Goal: Transaction & Acquisition: Purchase product/service

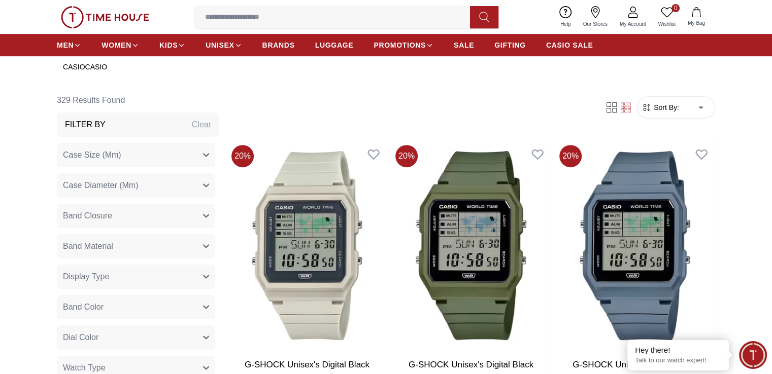
scroll to position [304, 0]
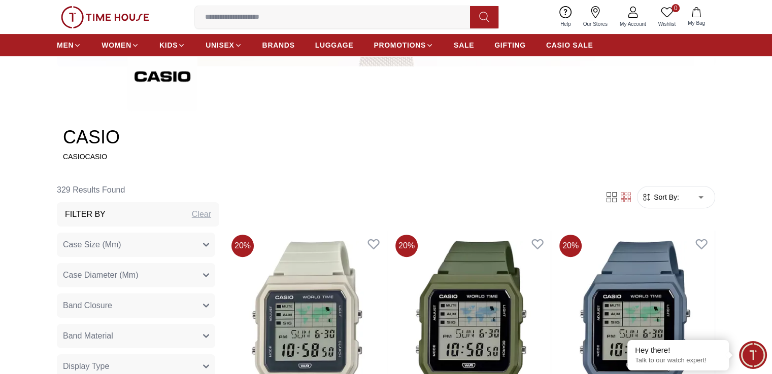
click at [671, 193] on span "Sort By:" at bounding box center [664, 197] width 27 height 10
click at [671, 197] on span "Sort By:" at bounding box center [664, 197] width 27 height 10
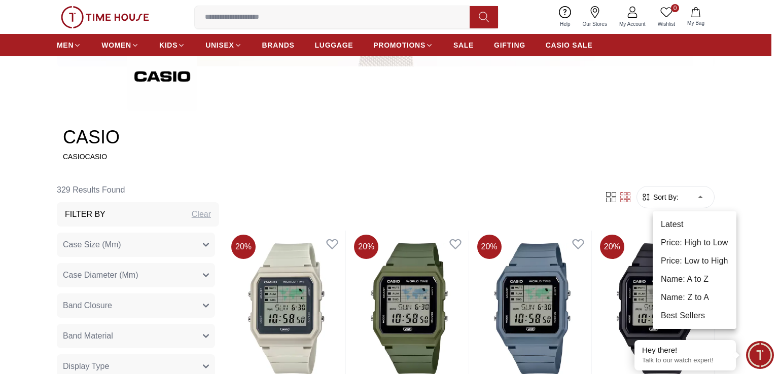
click at [693, 259] on li "Price: Low to High" at bounding box center [695, 261] width 84 height 18
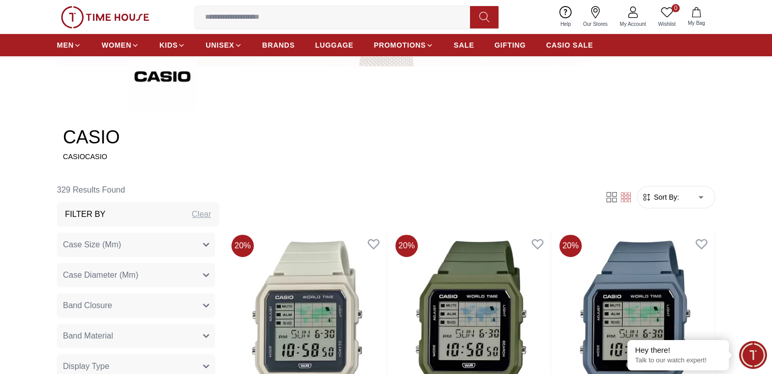
type input "*"
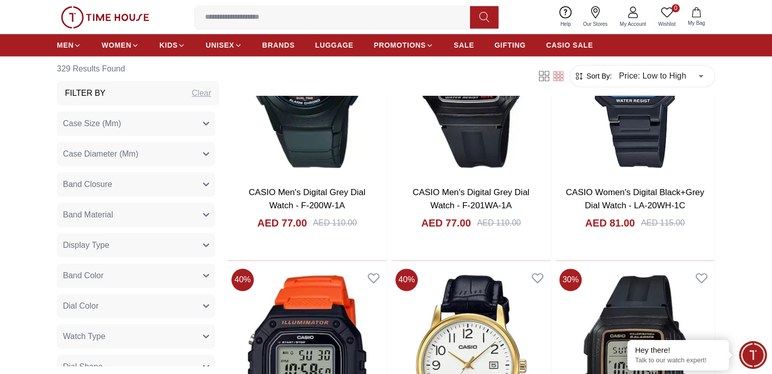
scroll to position [1167, 0]
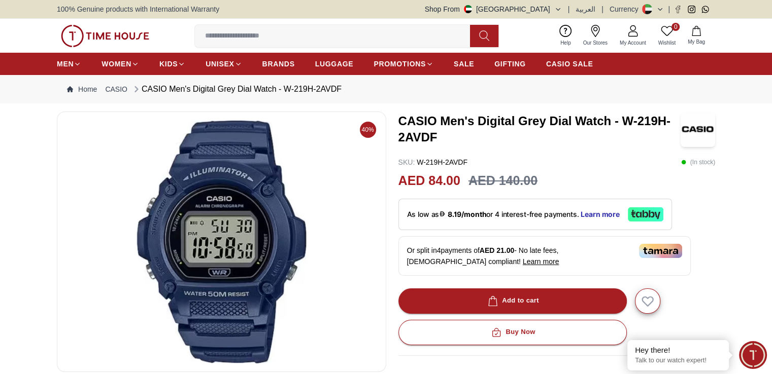
click at [220, 233] on img at bounding box center [221, 241] width 312 height 243
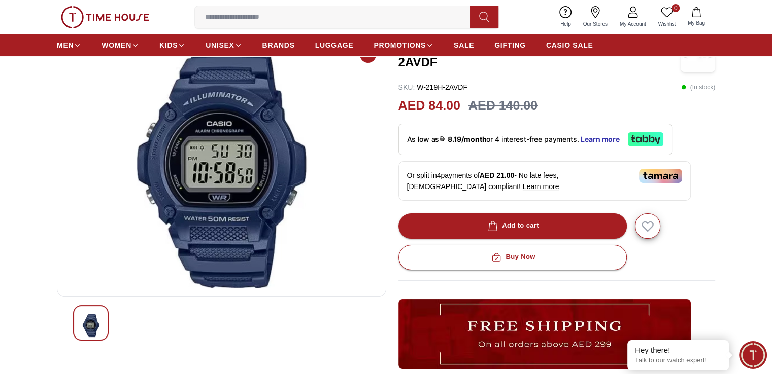
scroll to position [203, 0]
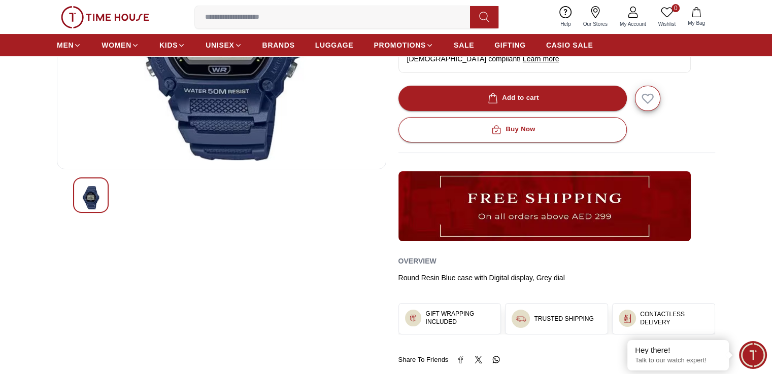
click at [101, 196] on div at bounding box center [91, 196] width 36 height 36
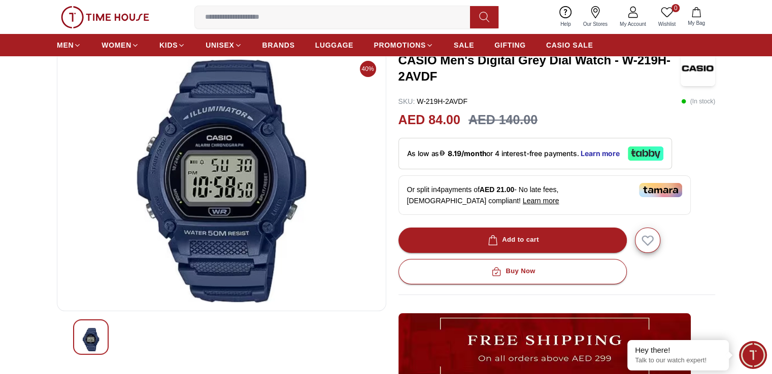
scroll to position [0, 0]
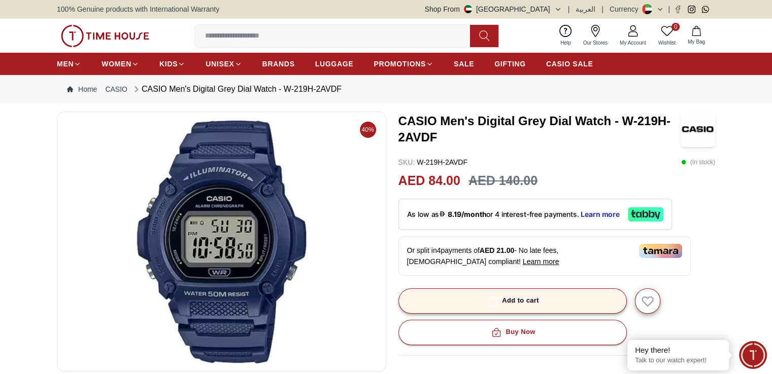
click at [520, 299] on div "Add to cart" at bounding box center [511, 301] width 53 height 12
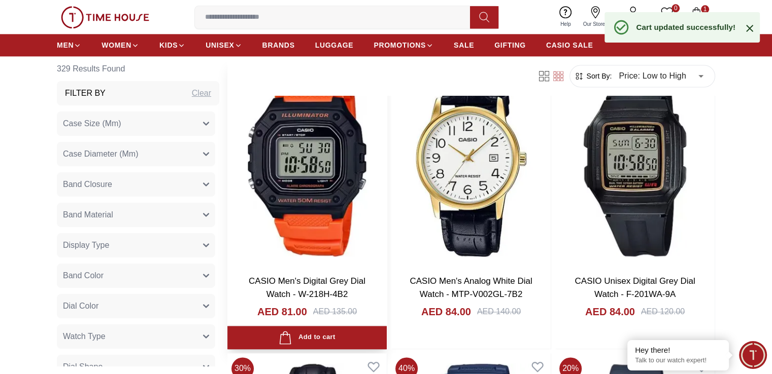
scroll to position [1370, 0]
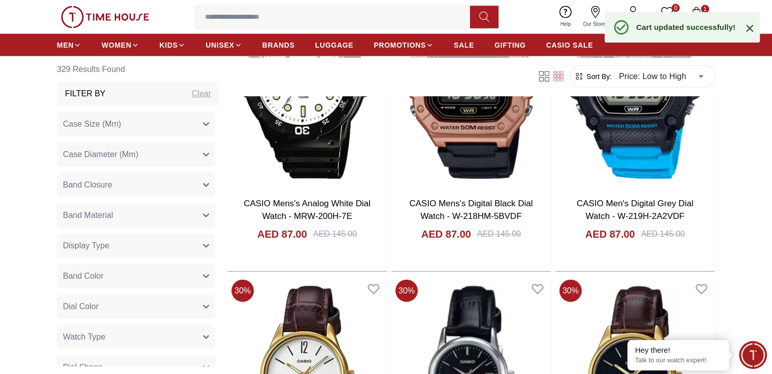
scroll to position [2283, 0]
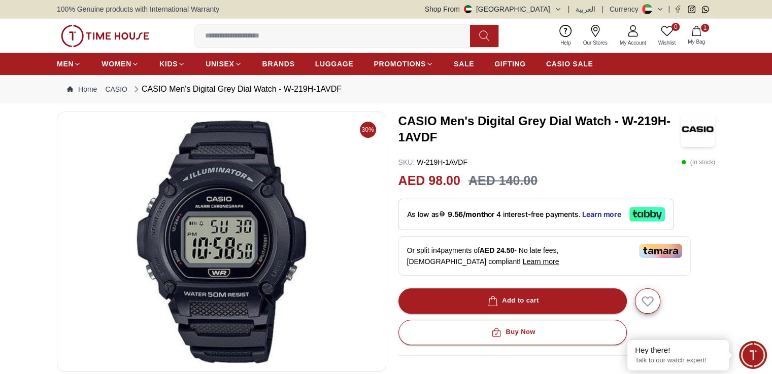
click at [239, 7] on div "100% Genuine products with International Warranty Shop From UAE | العربية | Cur…" at bounding box center [386, 9] width 658 height 18
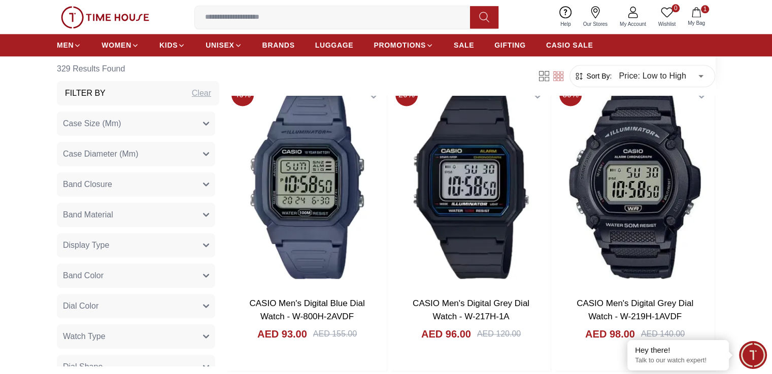
scroll to position [1471, 0]
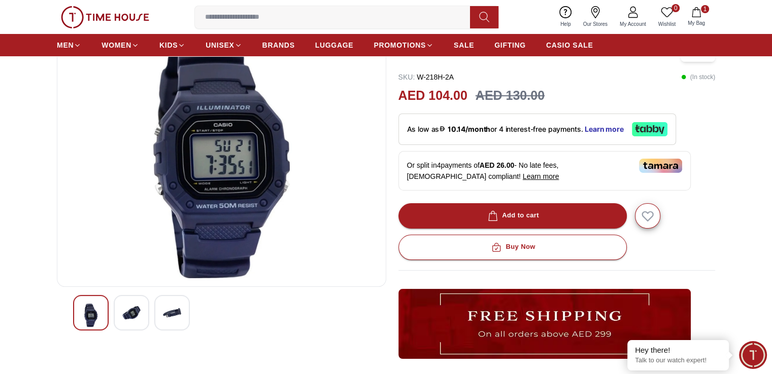
scroll to position [101, 0]
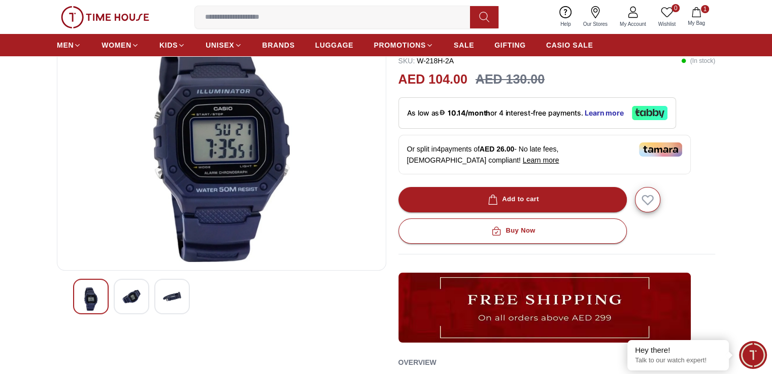
click at [132, 287] on div at bounding box center [132, 297] width 36 height 36
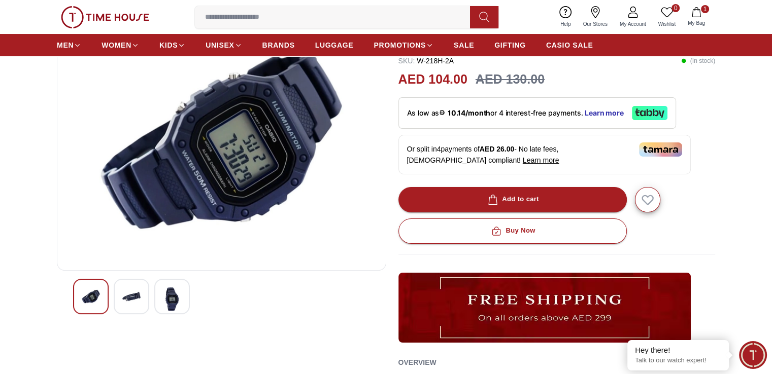
click at [169, 302] on img at bounding box center [172, 299] width 18 height 23
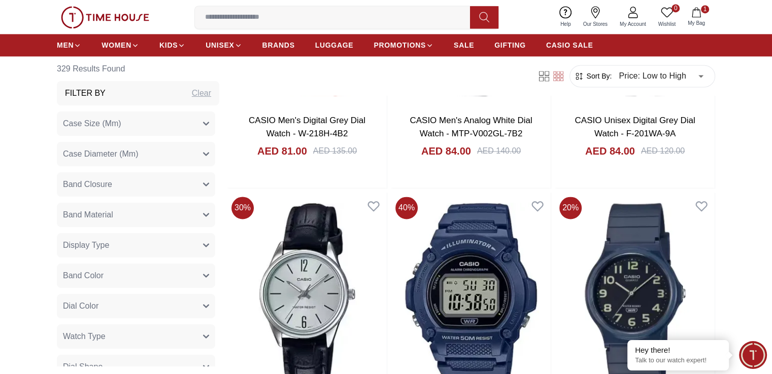
scroll to position [1471, 0]
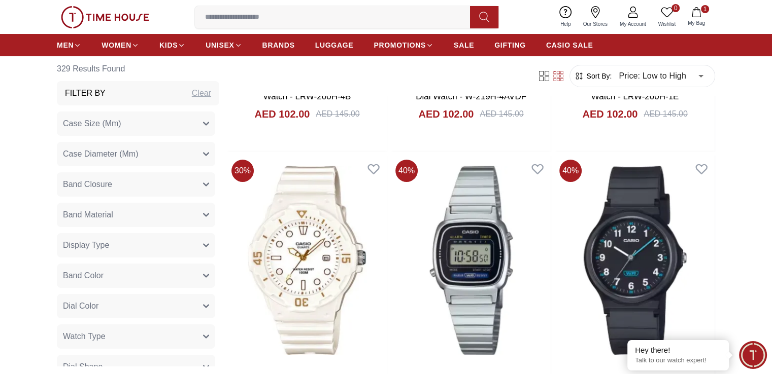
scroll to position [4008, 0]
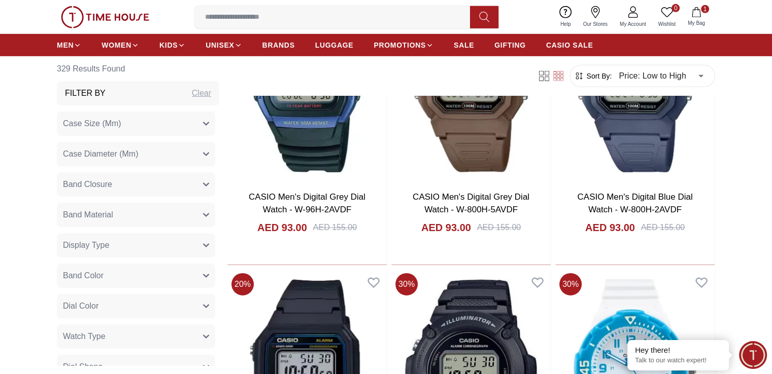
scroll to position [3247, 0]
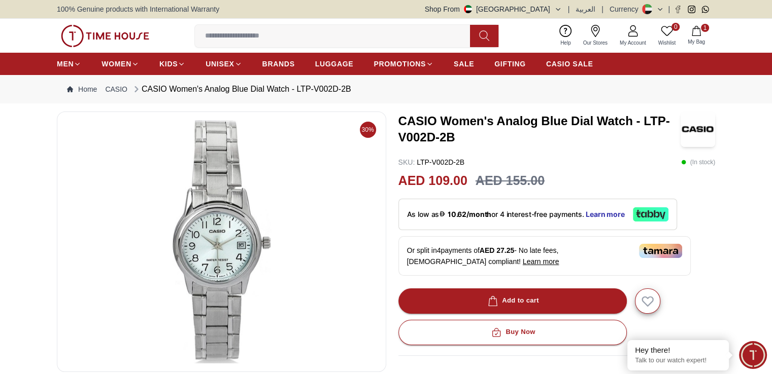
click at [254, 5] on div "100% Genuine products with International Warranty Shop From UAE | العربية | Cur…" at bounding box center [386, 9] width 658 height 18
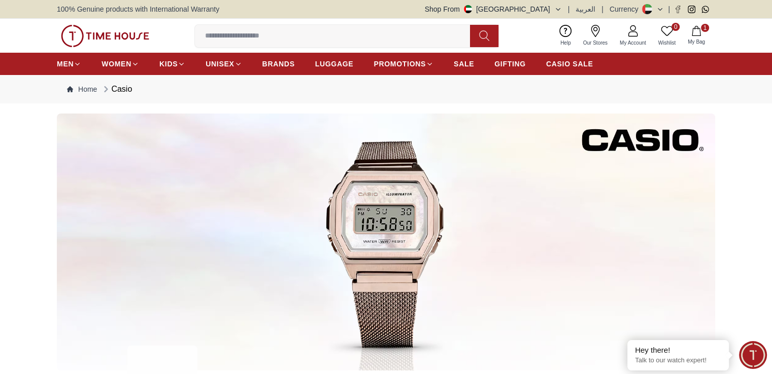
scroll to position [1431, 0]
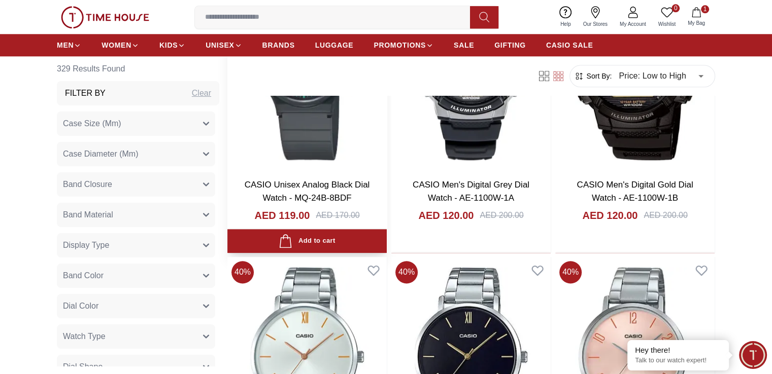
scroll to position [1217, 0]
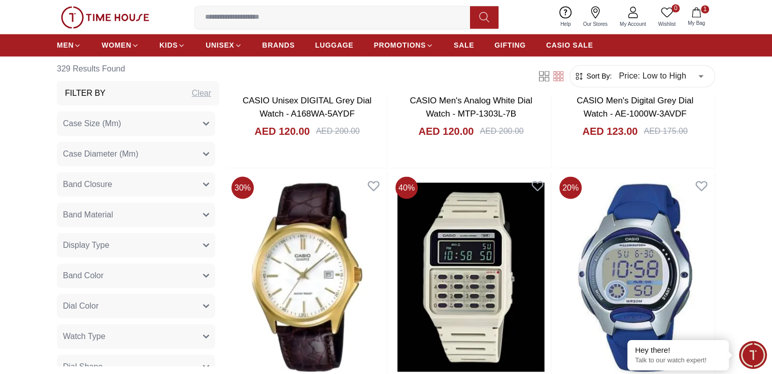
scroll to position [1978, 0]
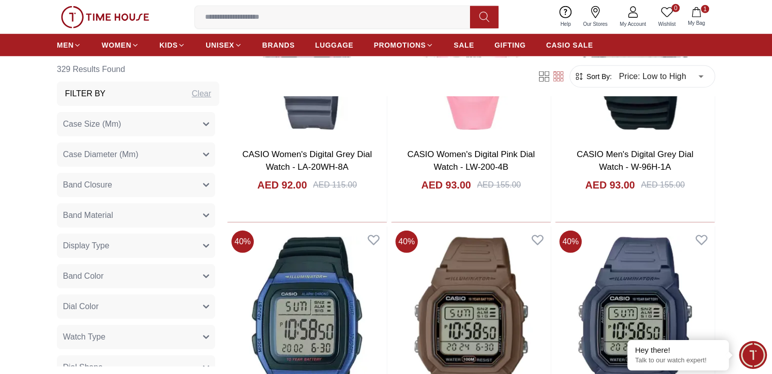
scroll to position [2993, 0]
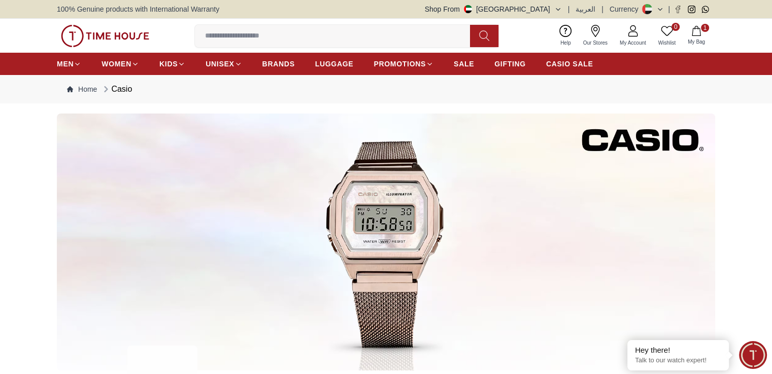
scroll to position [1431, 0]
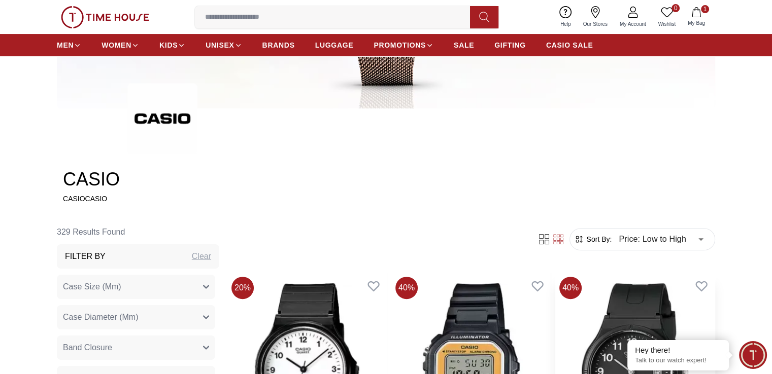
scroll to position [406, 0]
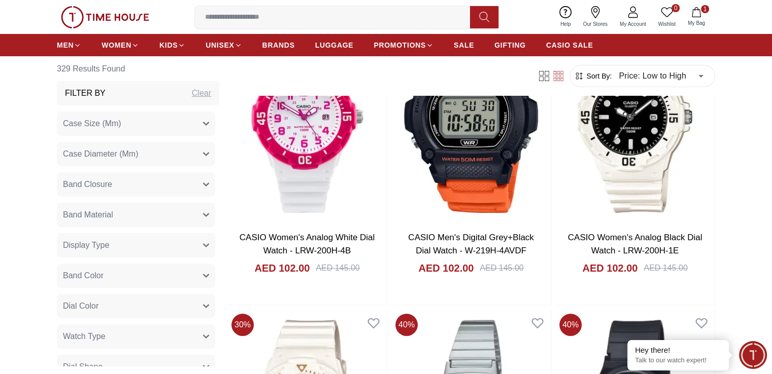
scroll to position [3805, 0]
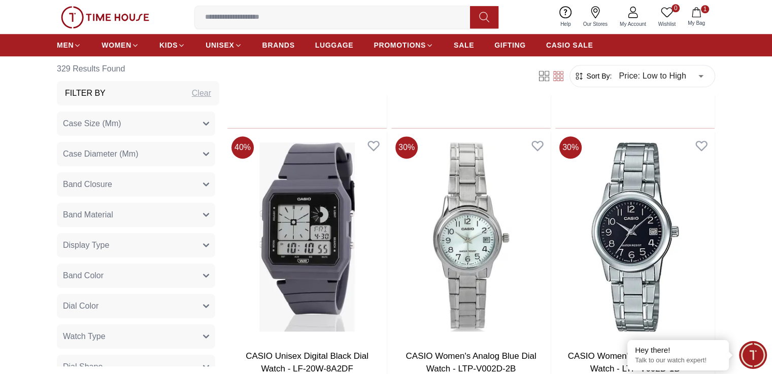
scroll to position [4819, 0]
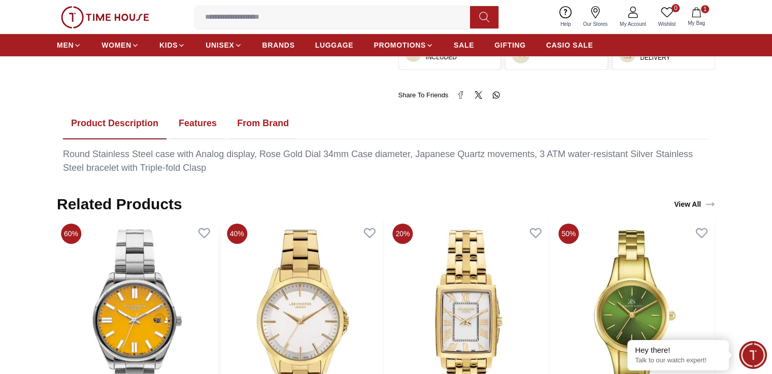
scroll to position [609, 0]
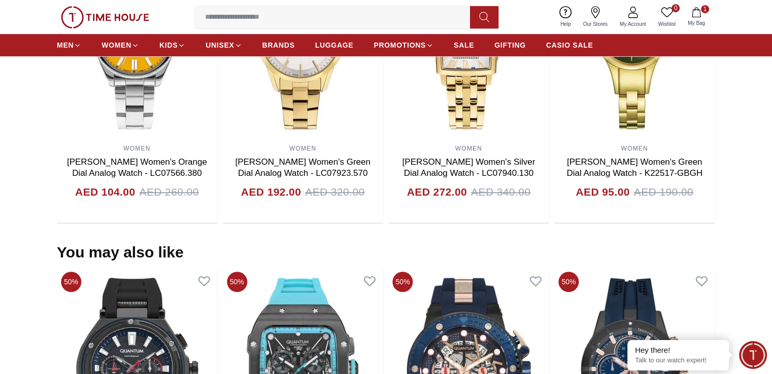
scroll to position [1431, 0]
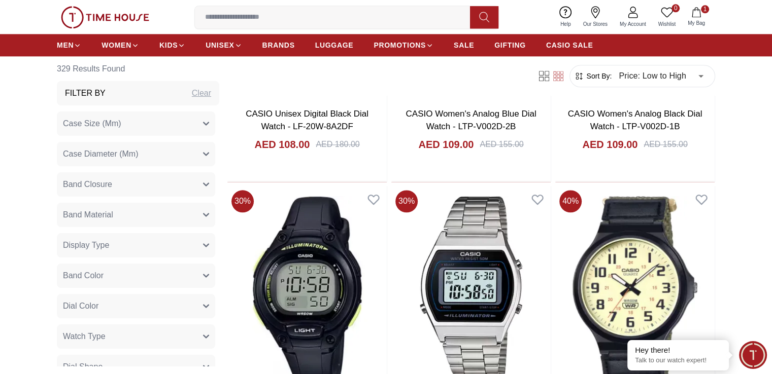
scroll to position [5073, 0]
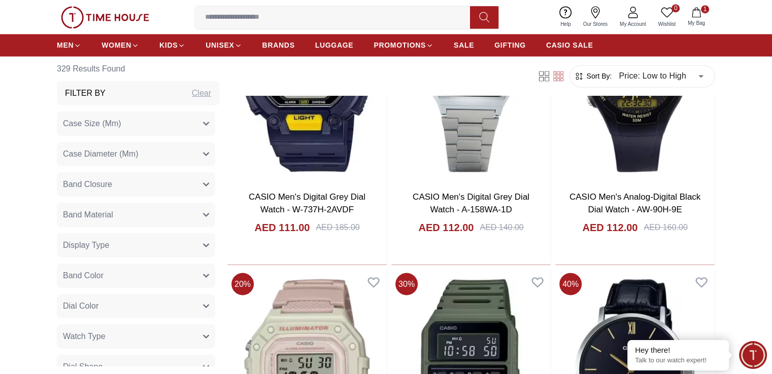
scroll to position [5631, 0]
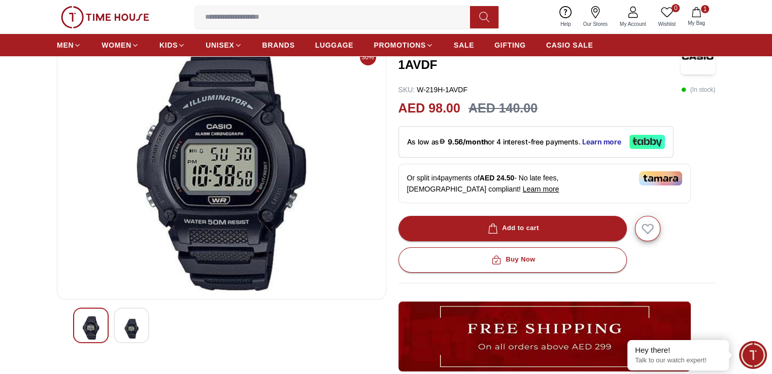
scroll to position [152, 0]
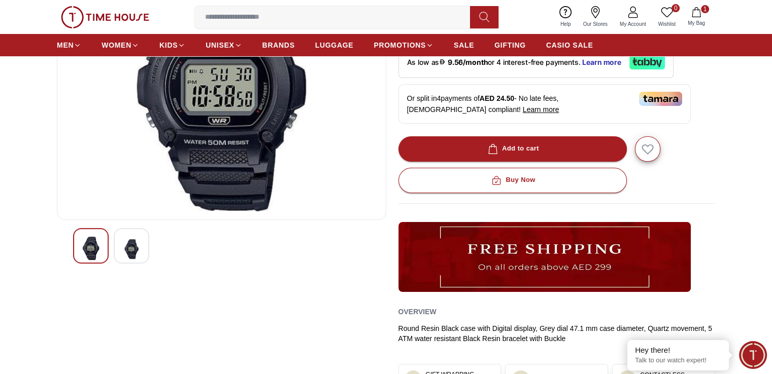
click at [141, 242] on div at bounding box center [132, 246] width 36 height 36
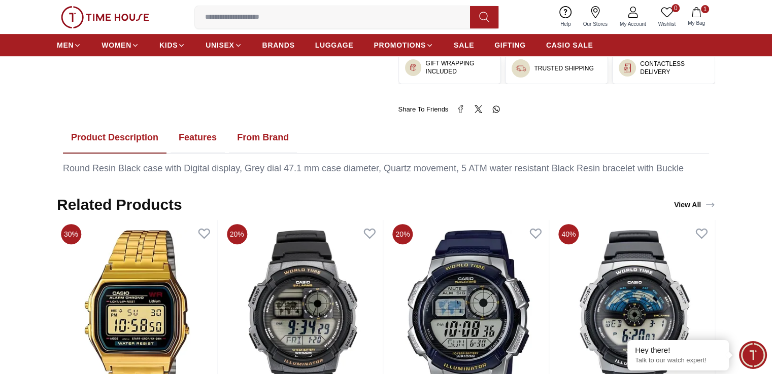
scroll to position [558, 0]
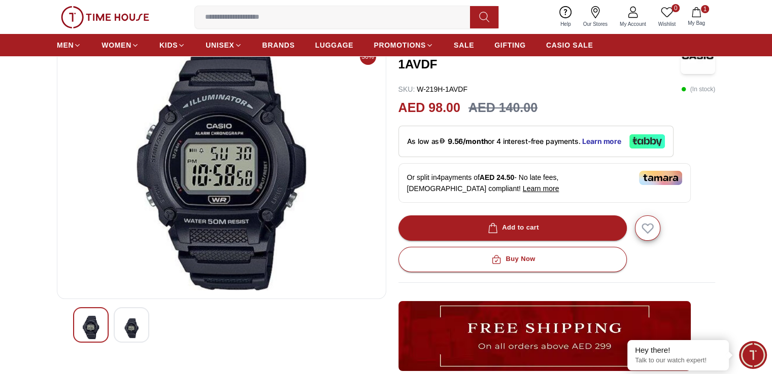
scroll to position [203, 0]
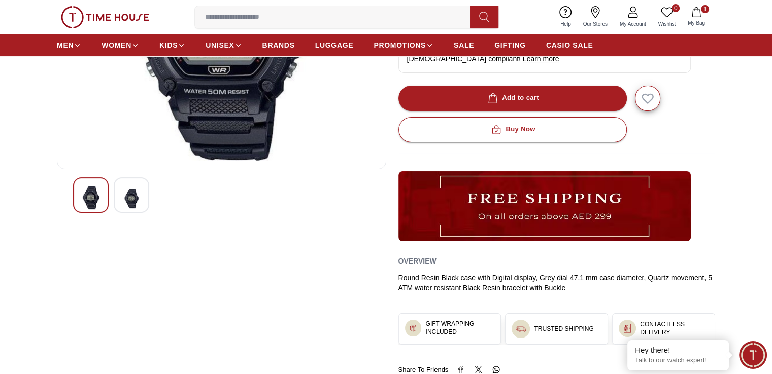
click at [133, 193] on img at bounding box center [131, 198] width 18 height 25
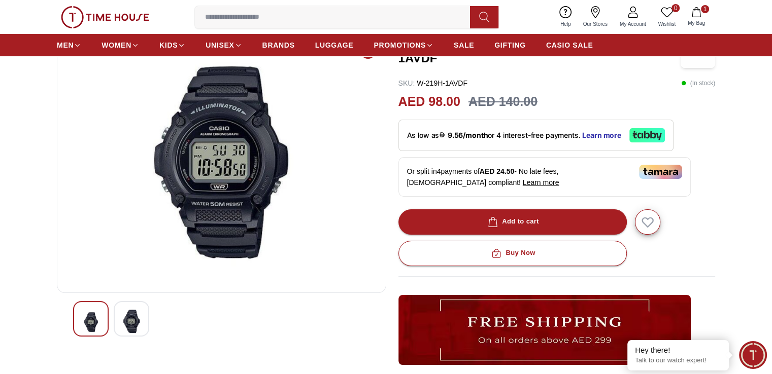
scroll to position [254, 0]
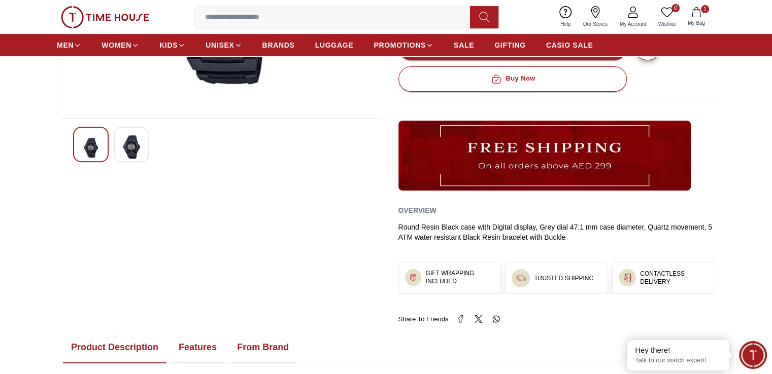
click at [132, 150] on img at bounding box center [131, 146] width 18 height 23
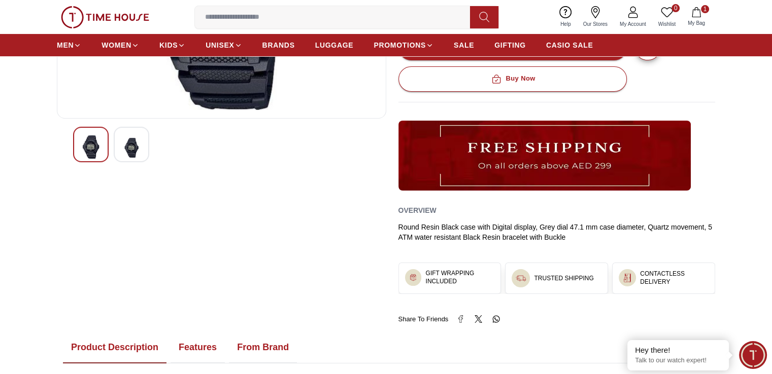
click at [634, 23] on span "My Account" at bounding box center [632, 24] width 34 height 8
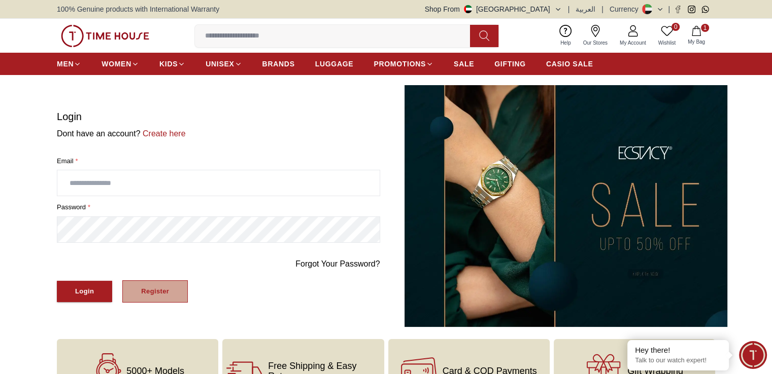
click at [161, 293] on div "Register" at bounding box center [155, 292] width 28 height 12
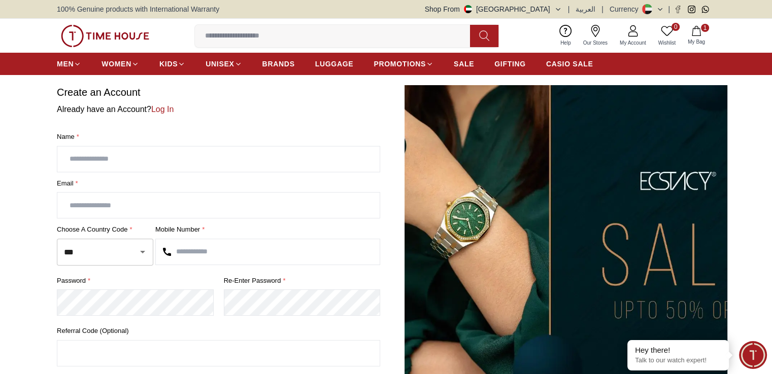
click at [125, 159] on input "text" at bounding box center [218, 159] width 322 height 25
type input "**********"
click at [211, 255] on input "text" at bounding box center [268, 251] width 224 height 25
type input "*********"
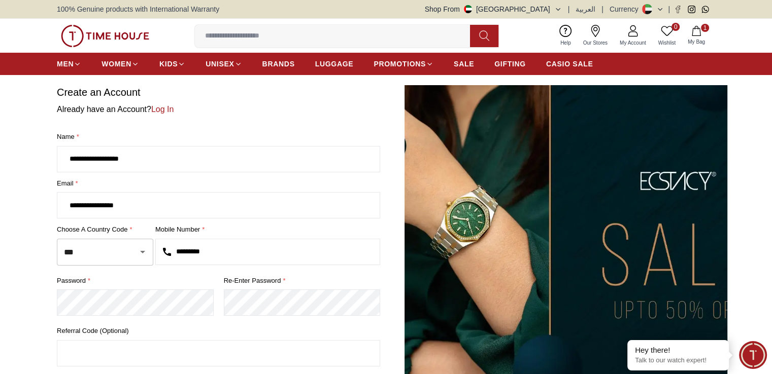
click at [272, 317] on div "password * Re-enter Password *" at bounding box center [218, 299] width 323 height 47
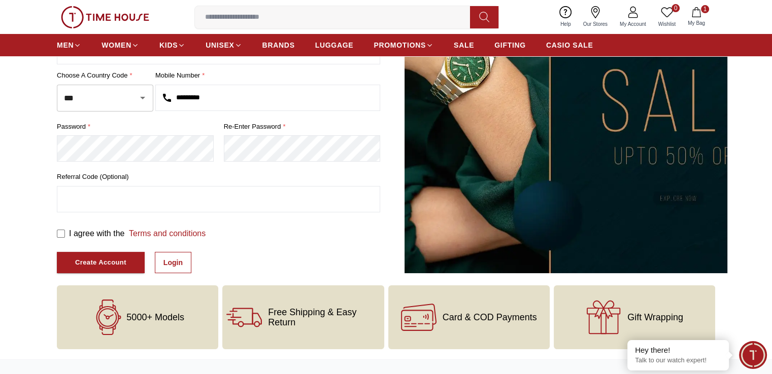
scroll to position [152, 0]
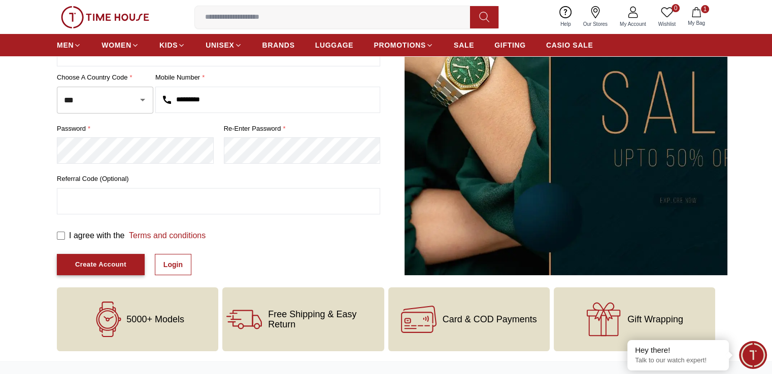
click at [100, 261] on div "Create Account" at bounding box center [100, 265] width 51 height 12
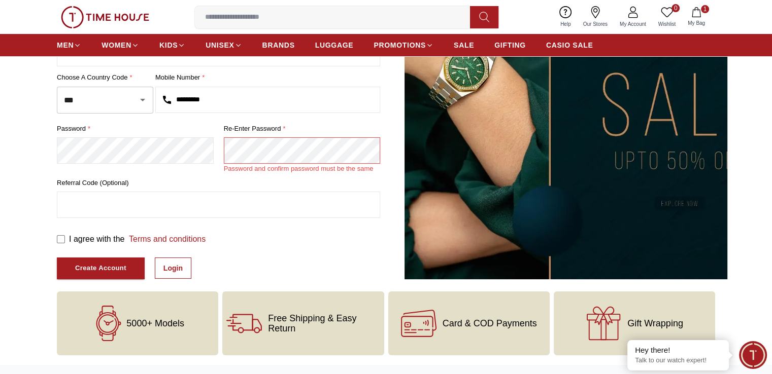
click at [171, 144] on div "password * Re-enter Password * Password and confirm password must be the same" at bounding box center [218, 149] width 323 height 50
click at [112, 263] on div "Create Account" at bounding box center [100, 269] width 51 height 12
click at [0, 153] on section "**********" at bounding box center [386, 106] width 772 height 346
click at [90, 263] on div "Create Account" at bounding box center [100, 269] width 51 height 12
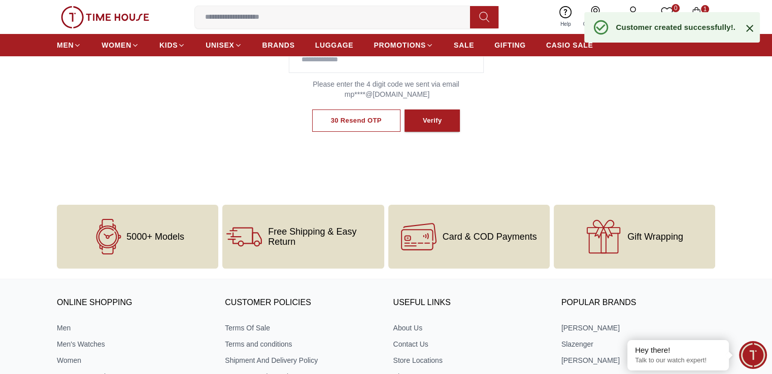
scroll to position [69, 0]
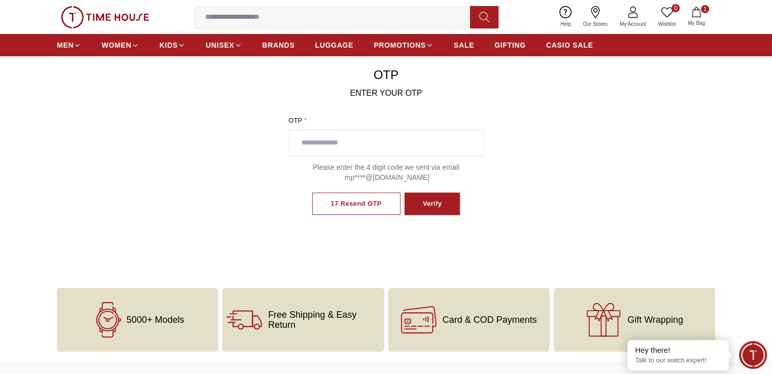
click at [343, 150] on input "text" at bounding box center [386, 142] width 194 height 25
type input "****"
click at [420, 201] on button "Verify" at bounding box center [432, 204] width 56 height 23
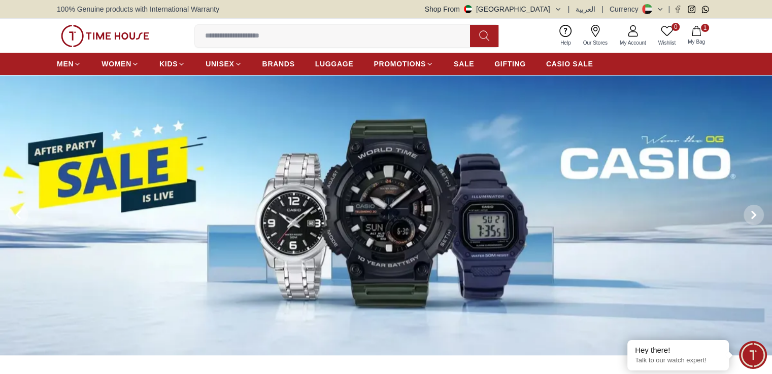
click at [694, 31] on icon "button" at bounding box center [696, 31] width 10 height 10
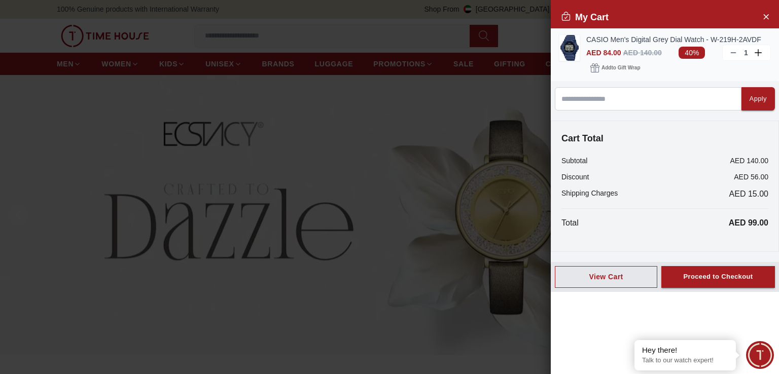
click at [732, 53] on line at bounding box center [733, 53] width 5 height 0
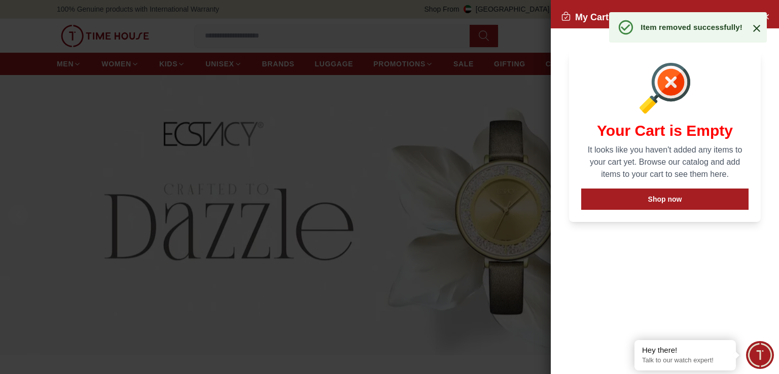
click at [758, 26] on icon at bounding box center [756, 28] width 7 height 7
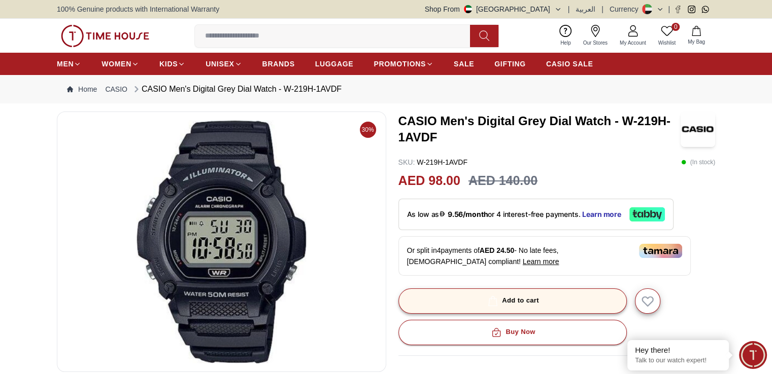
click at [526, 296] on div "Add to cart" at bounding box center [511, 301] width 53 height 12
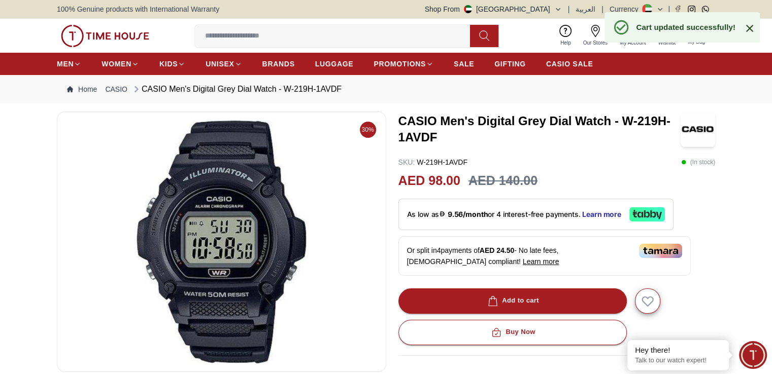
click at [747, 25] on icon at bounding box center [749, 28] width 7 height 7
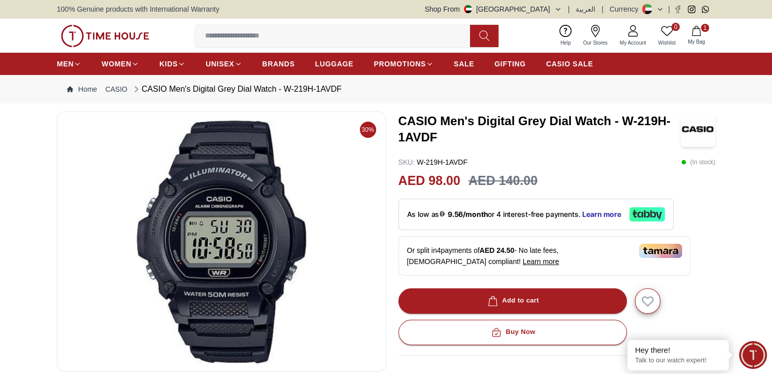
click at [689, 28] on button "1 My Bag" at bounding box center [695, 36] width 29 height 24
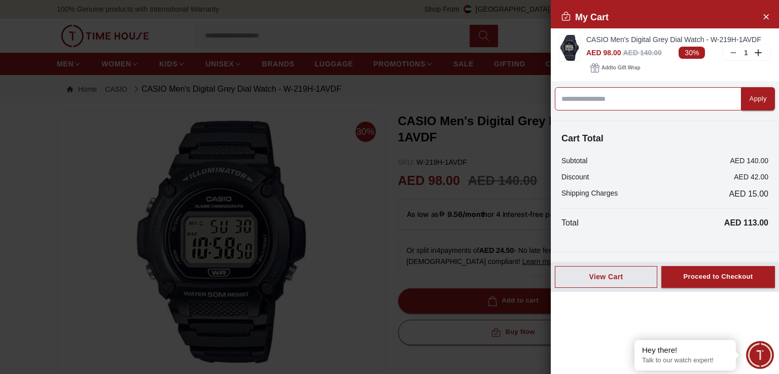
click at [633, 97] on input at bounding box center [648, 98] width 187 height 23
click at [563, 94] on input at bounding box center [648, 98] width 187 height 23
type input "*******"
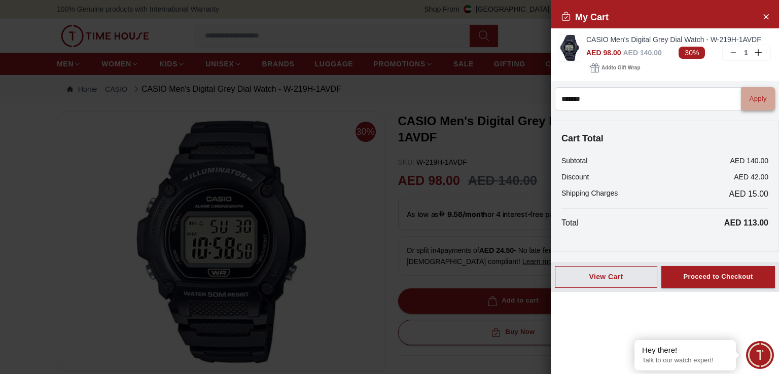
click at [742, 98] on button "Apply" at bounding box center [758, 98] width 33 height 23
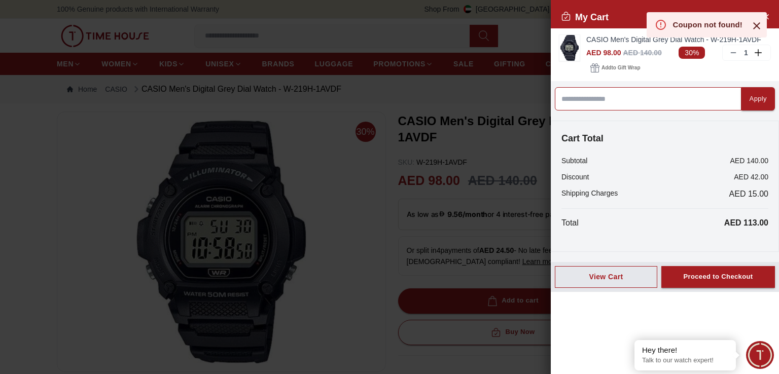
click at [651, 102] on input at bounding box center [648, 98] width 187 height 23
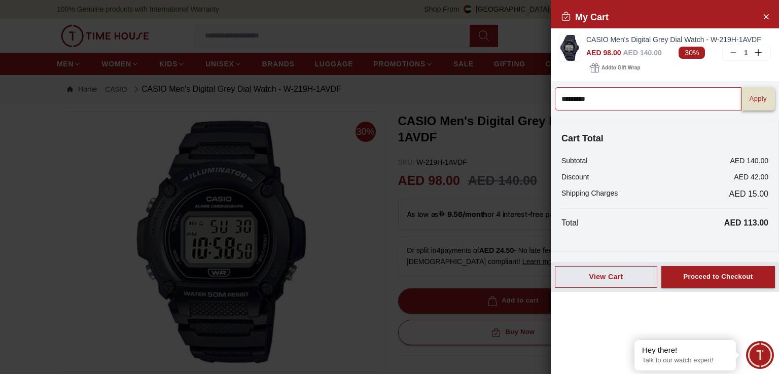
type input "*********"
click at [756, 105] on button "Apply" at bounding box center [758, 98] width 33 height 23
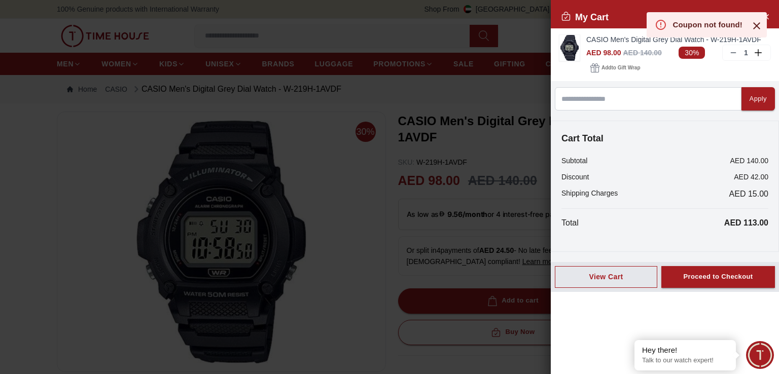
click at [759, 24] on icon at bounding box center [757, 26] width 12 height 12
click at [293, 93] on div at bounding box center [389, 187] width 779 height 374
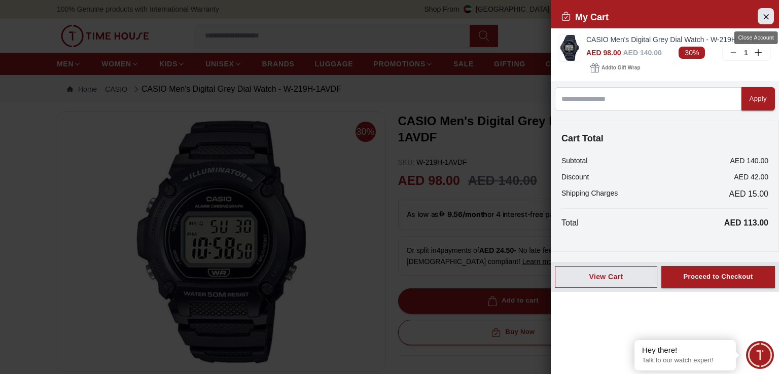
click at [769, 15] on icon "Close Account" at bounding box center [766, 16] width 5 height 5
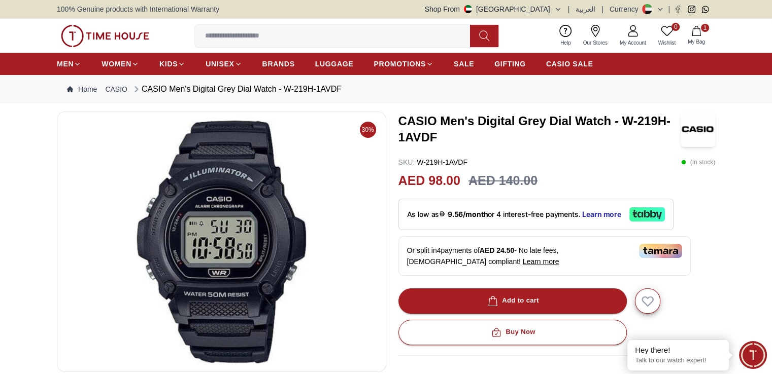
click at [120, 36] on img at bounding box center [105, 36] width 88 height 22
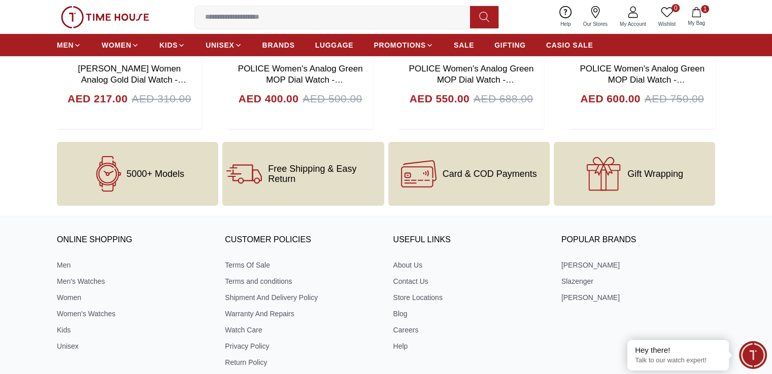
scroll to position [3641, 0]
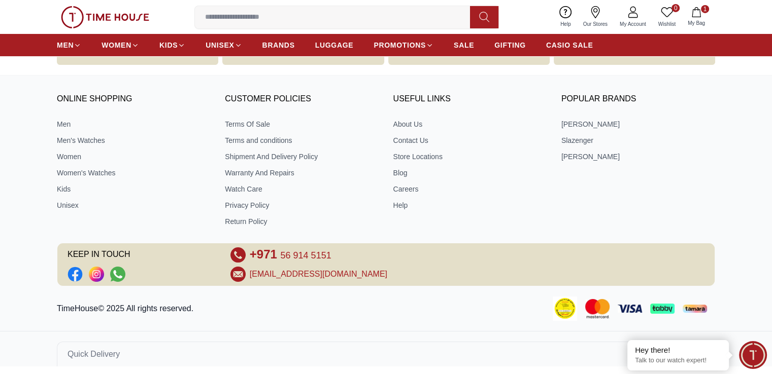
click at [110, 19] on img at bounding box center [105, 17] width 88 height 22
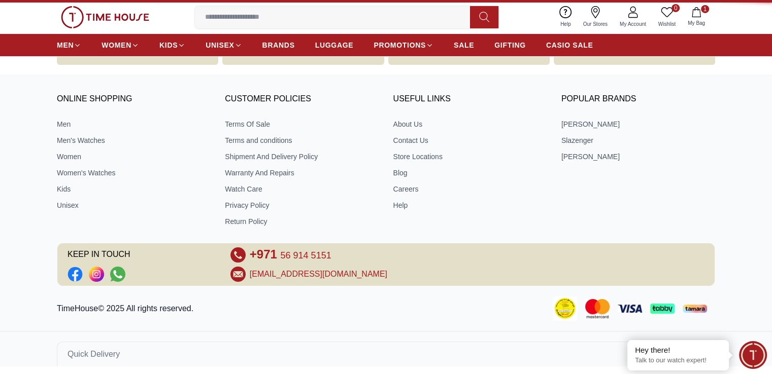
scroll to position [0, 0]
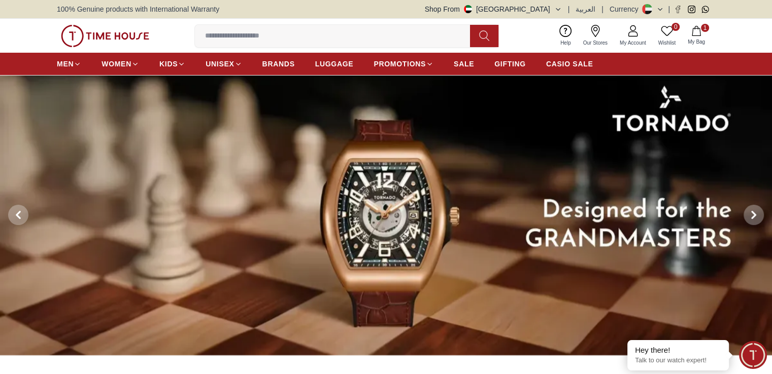
click at [555, 29] on link "Help" at bounding box center [565, 36] width 23 height 26
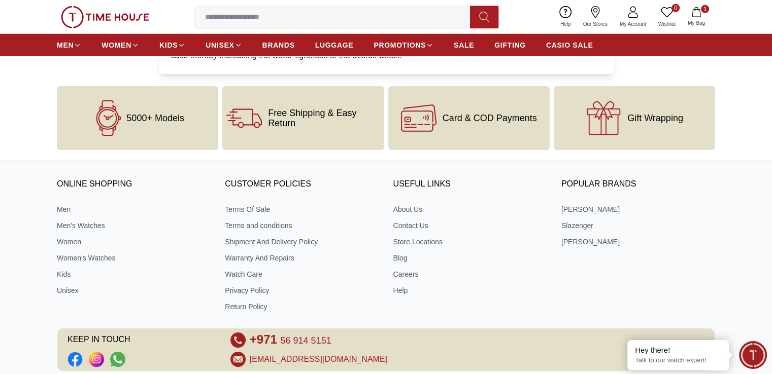
scroll to position [2850, 0]
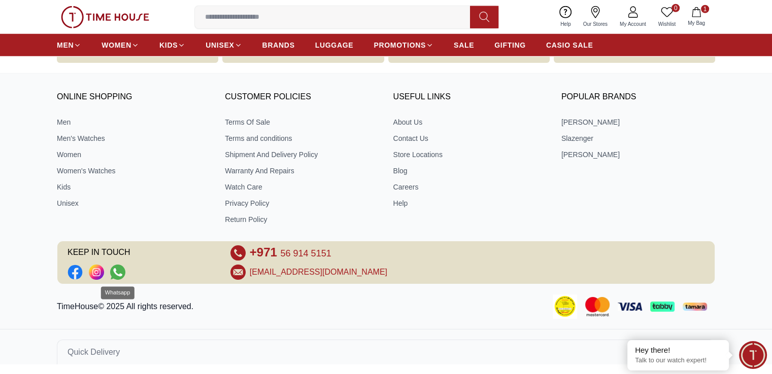
click at [116, 265] on icon "Social Link" at bounding box center [117, 272] width 15 height 15
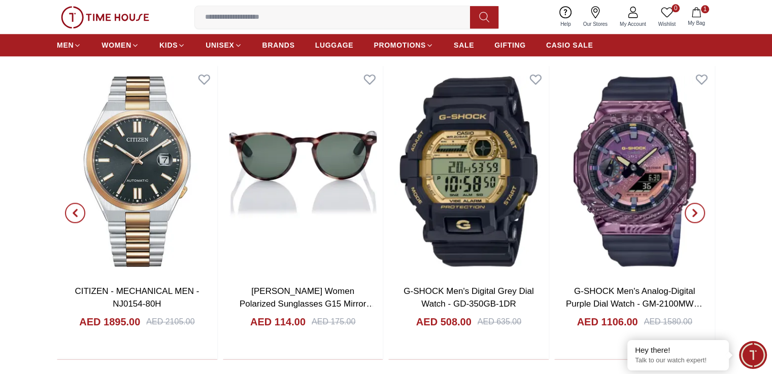
scroll to position [1167, 0]
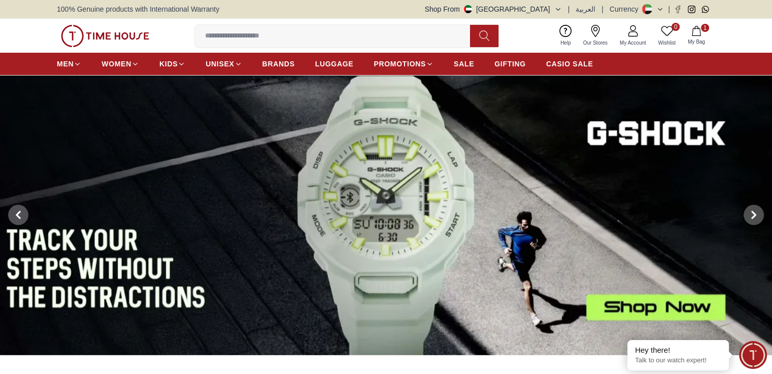
click at [694, 27] on icon "button" at bounding box center [696, 31] width 10 height 10
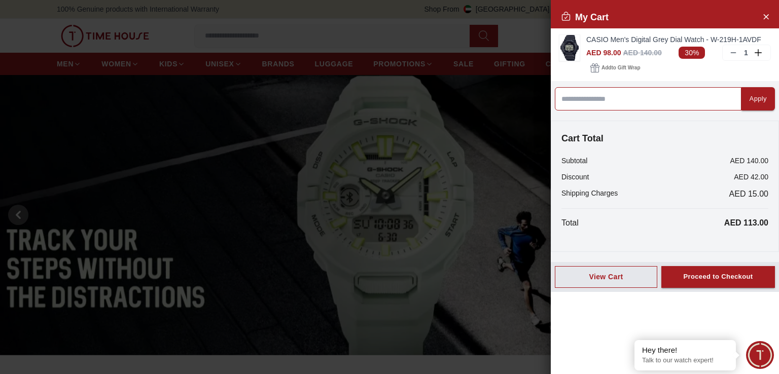
click at [645, 102] on input at bounding box center [648, 98] width 187 height 23
paste input "******"
type input "******"
click at [742, 98] on button "Apply" at bounding box center [758, 98] width 33 height 23
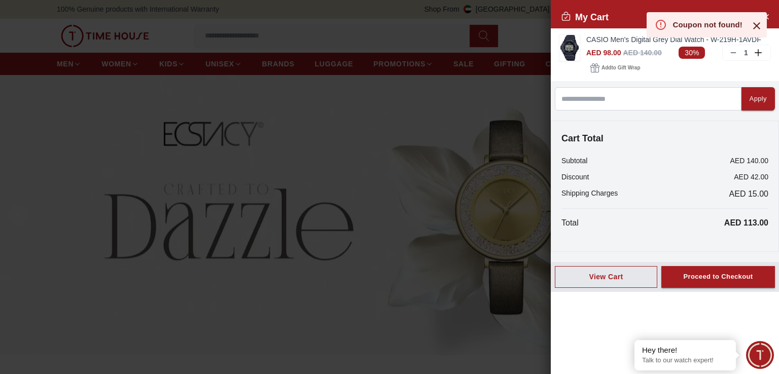
click at [753, 27] on icon at bounding box center [757, 26] width 12 height 12
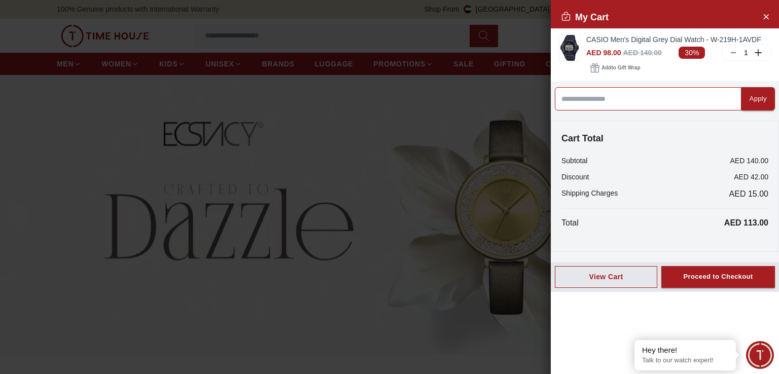
click at [645, 96] on input at bounding box center [648, 98] width 187 height 23
paste input "******"
type input "******"
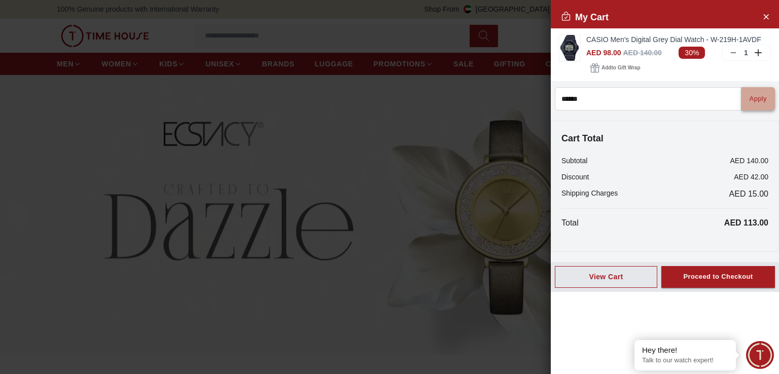
click at [751, 101] on div "Apply" at bounding box center [758, 99] width 17 height 12
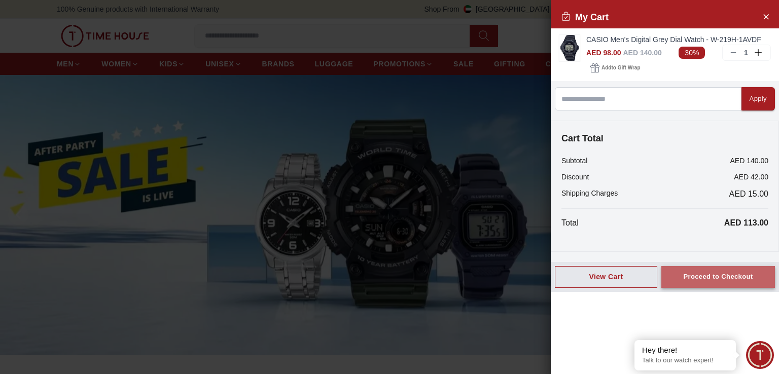
click at [725, 273] on div "Proceed to Checkout" at bounding box center [717, 277] width 69 height 12
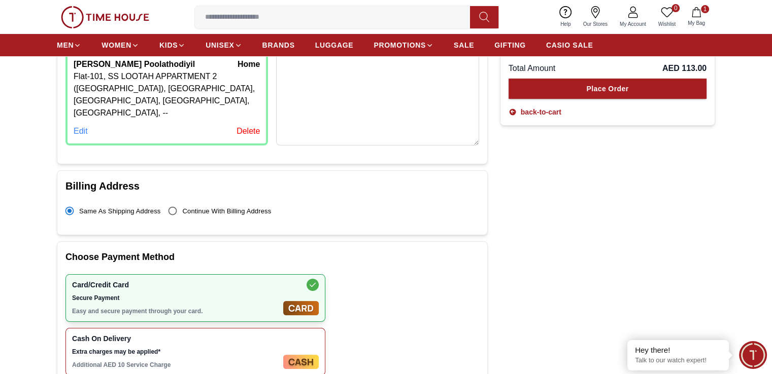
scroll to position [51, 0]
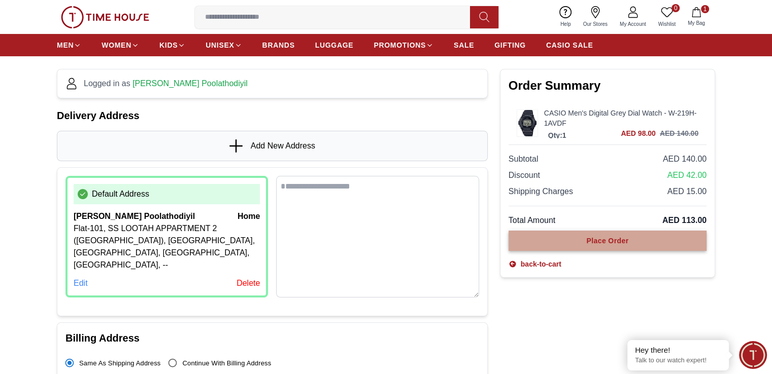
click at [584, 240] on button "Place Order" at bounding box center [607, 241] width 198 height 20
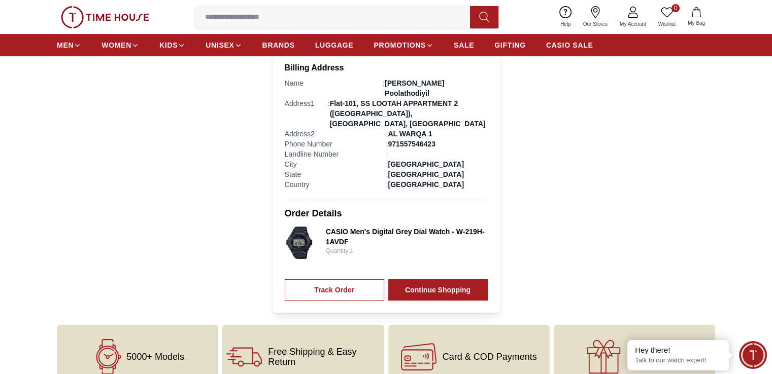
scroll to position [406, 0]
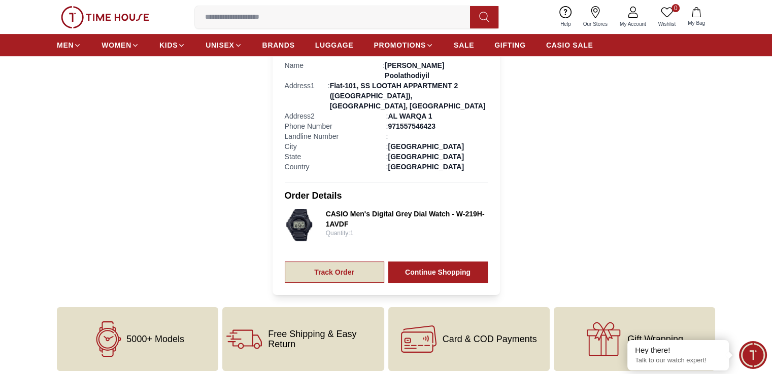
click at [329, 262] on link "Track Order" at bounding box center [334, 272] width 99 height 21
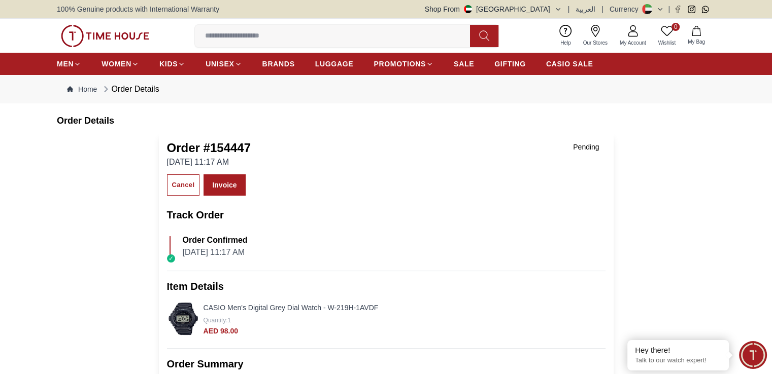
click at [633, 35] on icon at bounding box center [632, 31] width 12 height 12
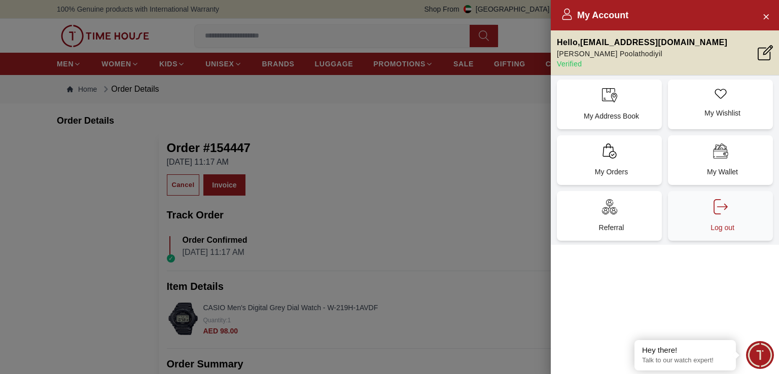
click at [736, 223] on p "Log out" at bounding box center [722, 228] width 93 height 10
